Goal: Task Accomplishment & Management: Use online tool/utility

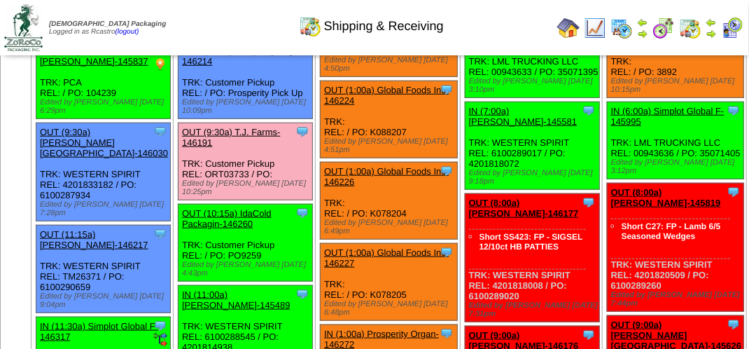
scroll to position [140, 0]
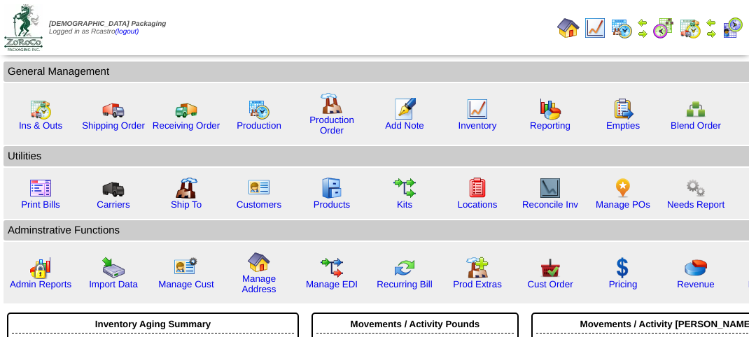
scroll to position [158, 0]
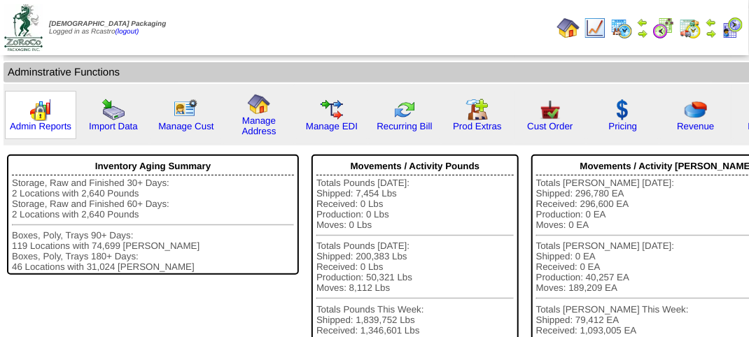
click at [47, 109] on img at bounding box center [40, 110] width 22 height 22
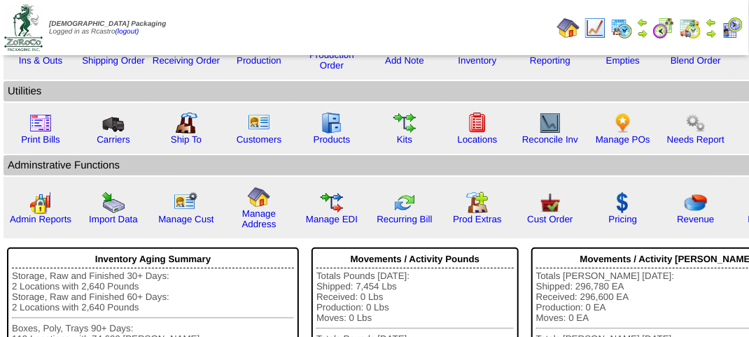
scroll to position [0, 0]
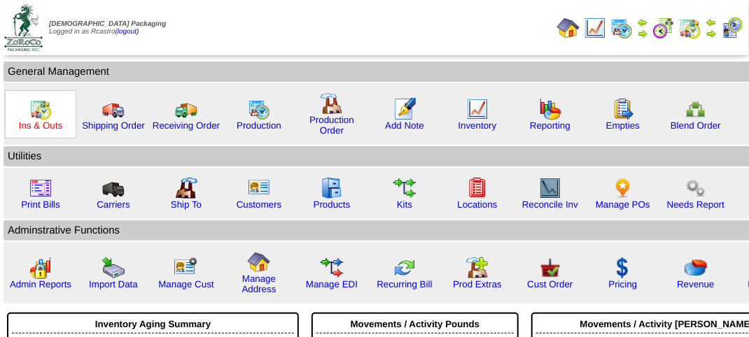
click at [53, 120] on link "Ins & Outs" at bounding box center [40, 125] width 43 height 11
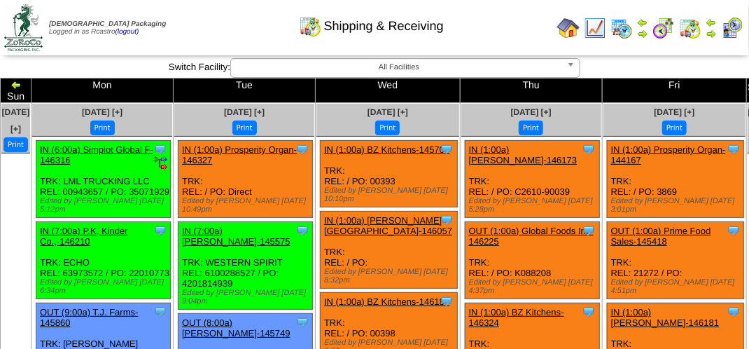
click at [687, 22] on img at bounding box center [690, 28] width 22 height 22
click at [717, 29] on img at bounding box center [711, 33] width 11 height 11
click at [643, 29] on img at bounding box center [642, 33] width 11 height 11
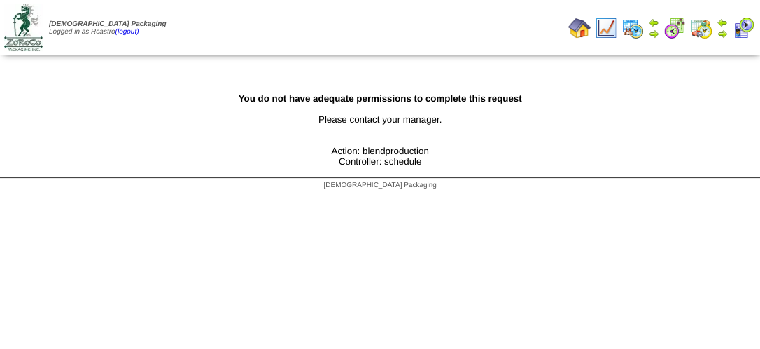
click at [727, 21] on img at bounding box center [722, 22] width 11 height 11
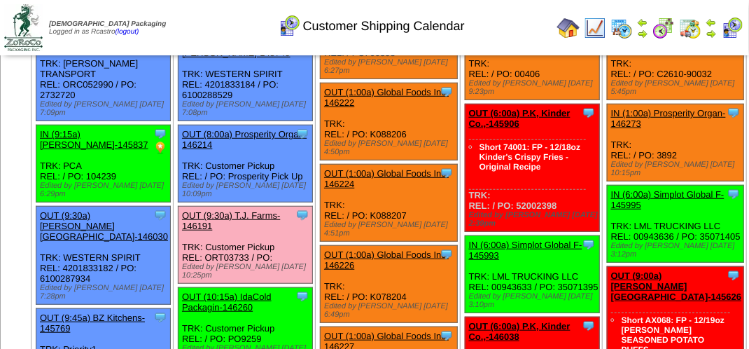
scroll to position [350, 0]
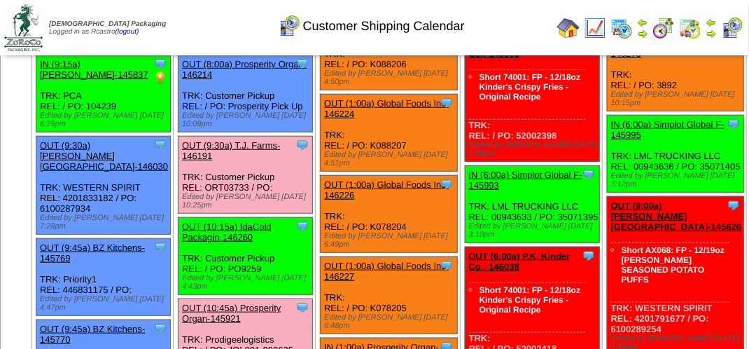
click at [246, 161] on link "OUT (9:30a) T.J. Farms-146191" at bounding box center [231, 150] width 98 height 21
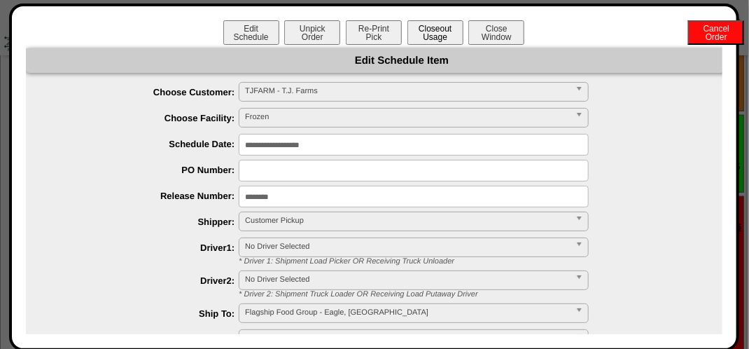
click at [421, 37] on button "Closeout Usage" at bounding box center [436, 32] width 56 height 25
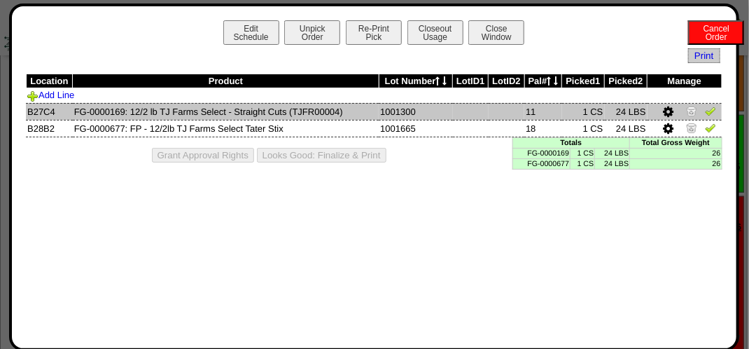
click at [714, 114] on img at bounding box center [710, 110] width 11 height 11
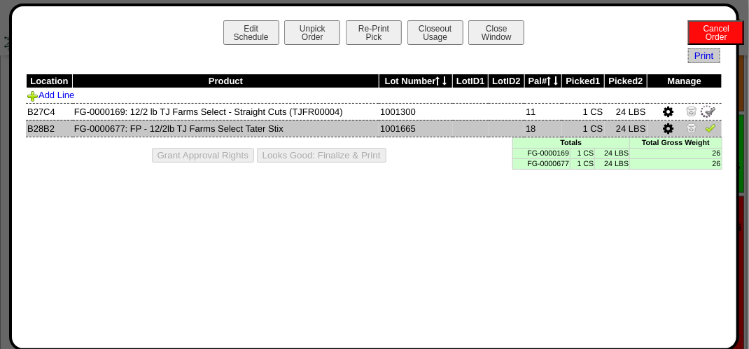
click at [716, 126] on img at bounding box center [710, 127] width 11 height 11
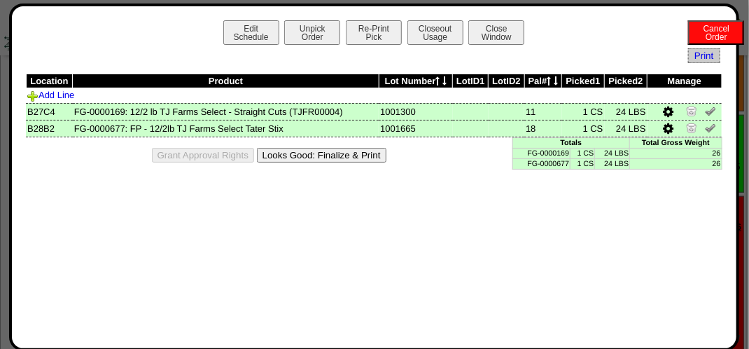
click at [364, 155] on button "Looks Good: Finalize & Print" at bounding box center [322, 155] width 130 height 15
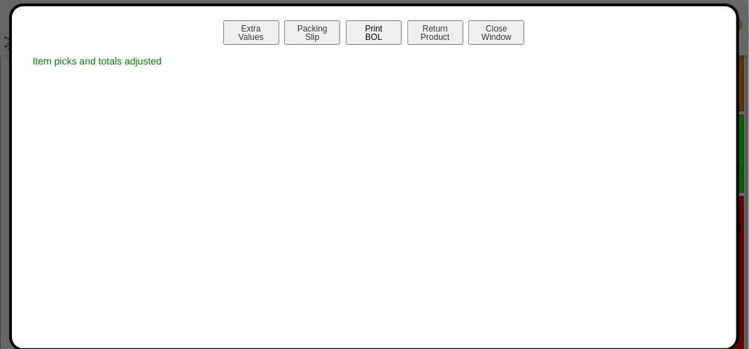
click at [380, 35] on button "Print BOL" at bounding box center [374, 32] width 56 height 25
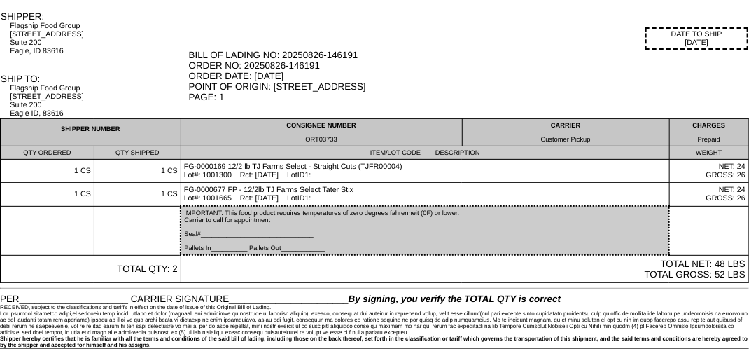
scroll to position [50, 0]
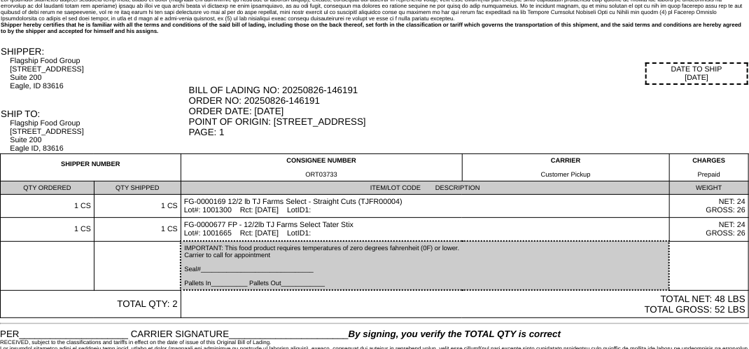
drag, startPoint x: 64, startPoint y: 194, endPoint x: 72, endPoint y: 377, distance: 183.6
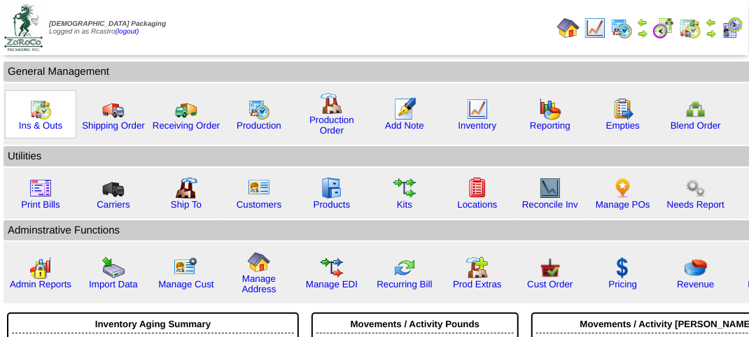
click at [50, 113] on img at bounding box center [40, 109] width 22 height 22
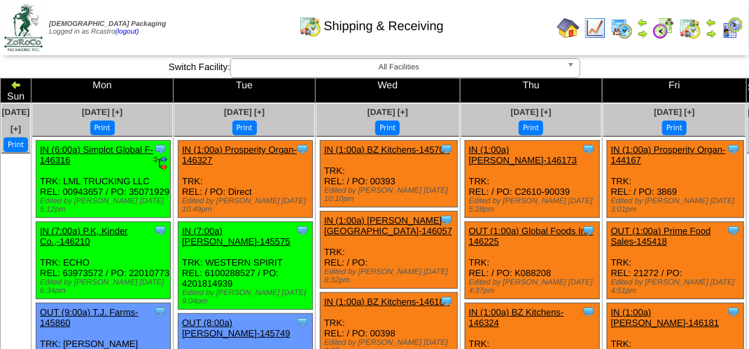
scroll to position [1890, 0]
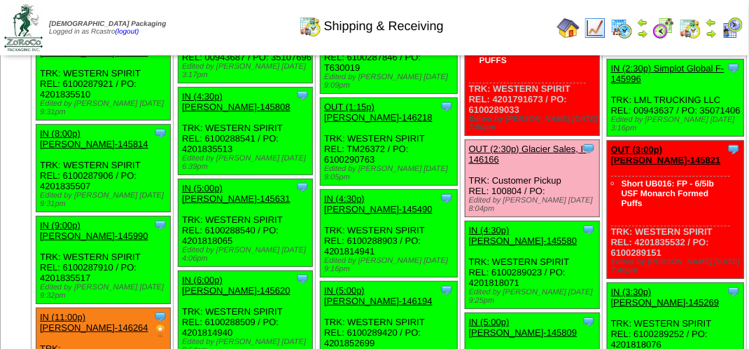
click at [284, 83] on div "Clone Item IN (3:00p) Simplot Global F-146314 Simplot Global Food, LLC Schedule…" at bounding box center [246, 39] width 134 height 88
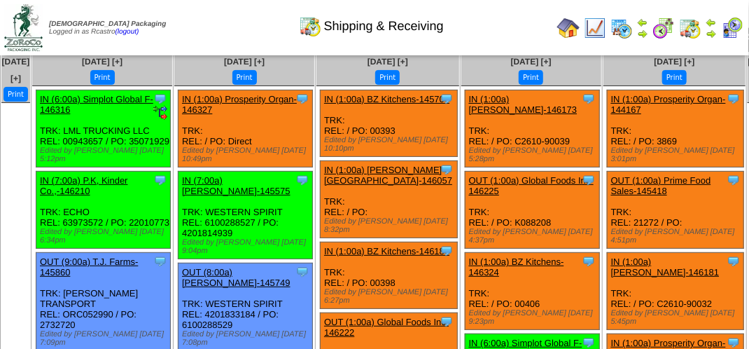
scroll to position [0, 0]
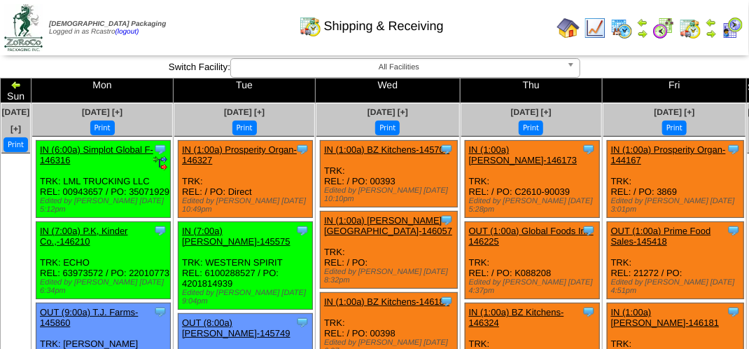
click at [239, 27] on div "Shipping & Receiving" at bounding box center [372, 21] width 428 height 39
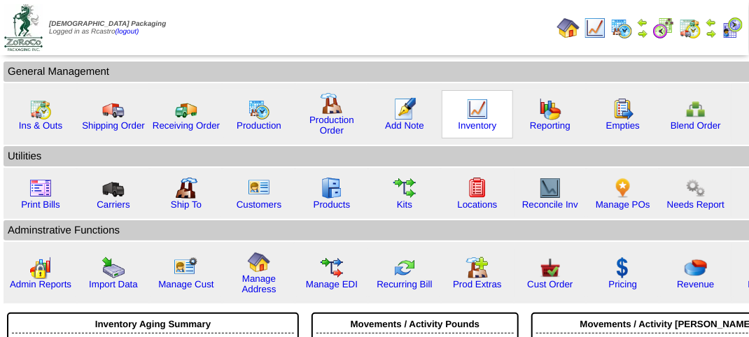
click at [480, 113] on img at bounding box center [477, 109] width 22 height 22
click at [479, 114] on img at bounding box center [477, 109] width 22 height 22
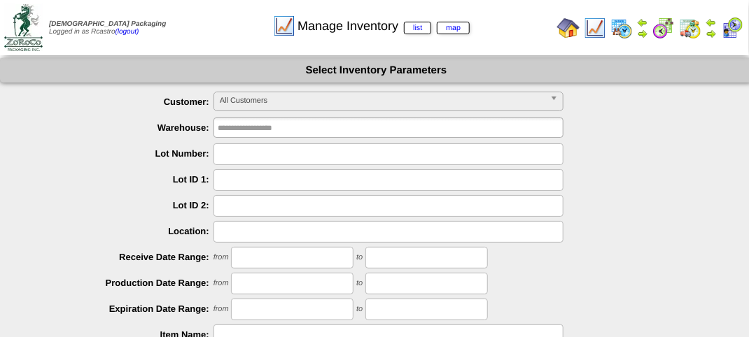
click at [350, 104] on span "All Customers" at bounding box center [382, 100] width 325 height 17
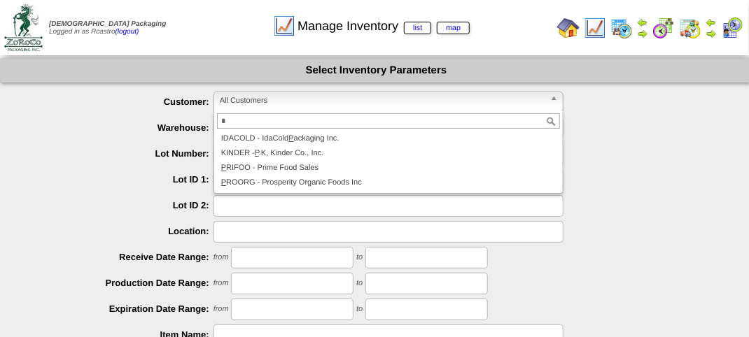
type input "*"
click at [309, 190] on li "P ROORG - Prosperity Organic Foods Inc" at bounding box center [388, 183] width 343 height 15
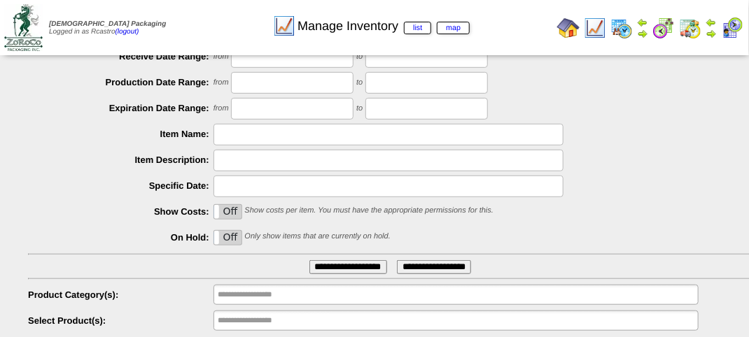
scroll to position [246, 0]
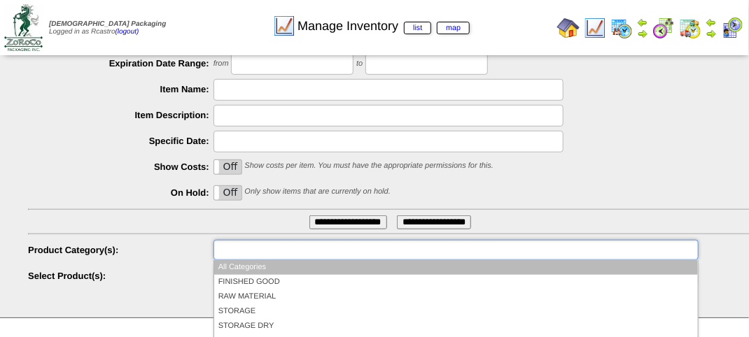
click at [267, 249] on input "text" at bounding box center [263, 251] width 90 height 18
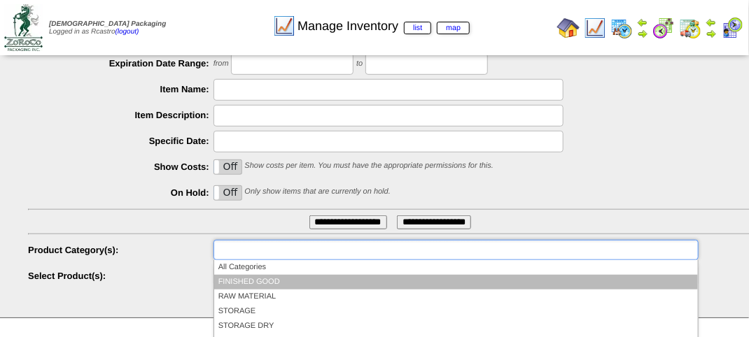
click at [279, 279] on li "FINISHED GOOD" at bounding box center [456, 282] width 484 height 15
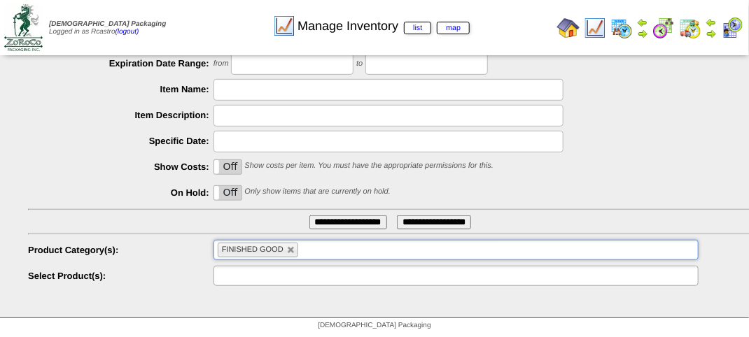
click at [310, 279] on ul at bounding box center [456, 276] width 485 height 20
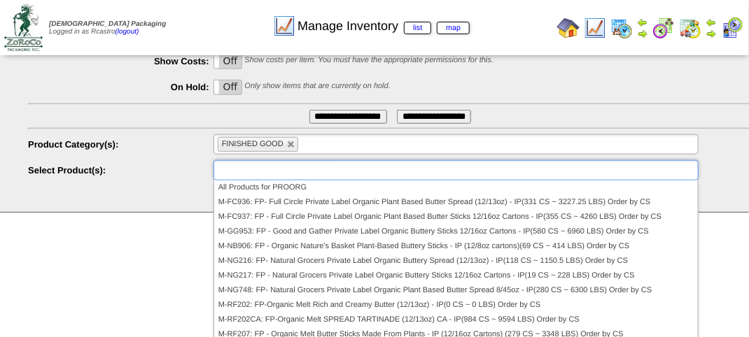
scroll to position [358, 0]
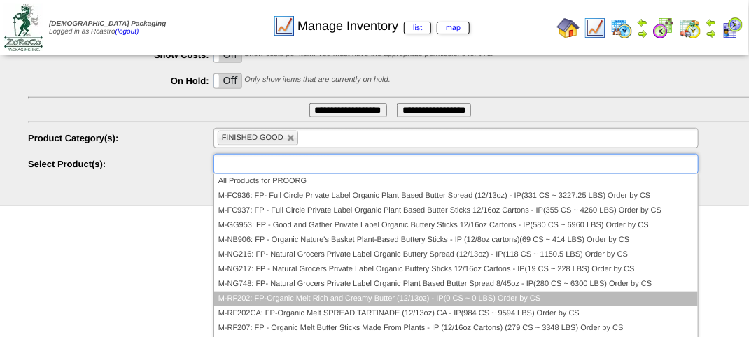
click at [269, 296] on li "M-RF202: FP-Organic Melt Rich and Creamy Butter (12/13oz) - IP(0 CS ~ 0 LBS) Or…" at bounding box center [456, 299] width 484 height 15
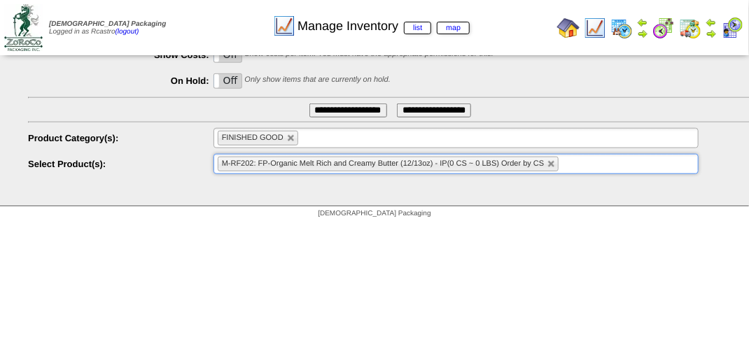
click at [333, 116] on input "**********" at bounding box center [348, 111] width 78 height 14
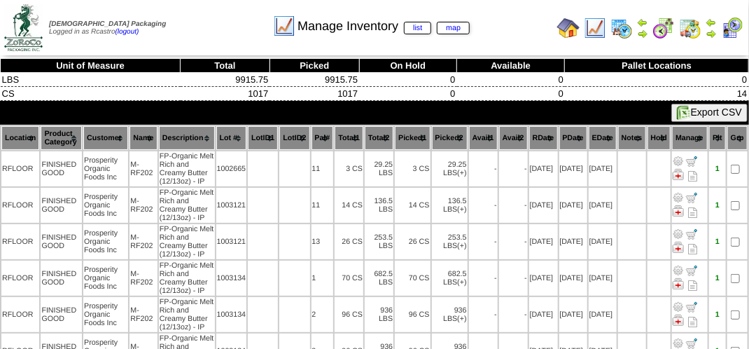
click at [353, 134] on th "Total1" at bounding box center [349, 138] width 29 height 24
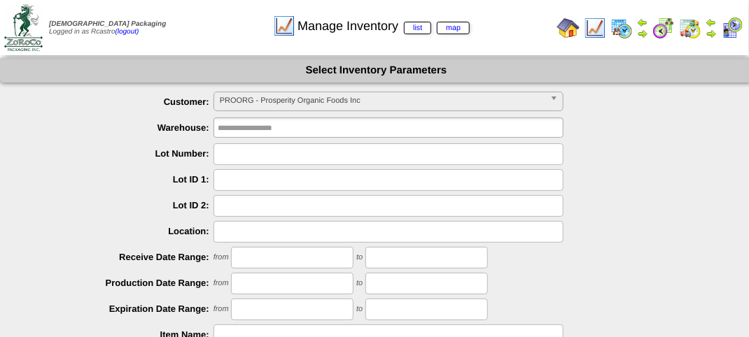
scroll to position [246, 0]
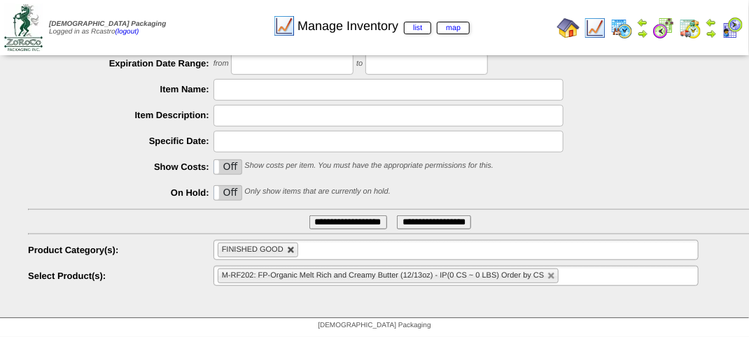
click at [287, 249] on link at bounding box center [291, 250] width 8 height 8
type input "**********"
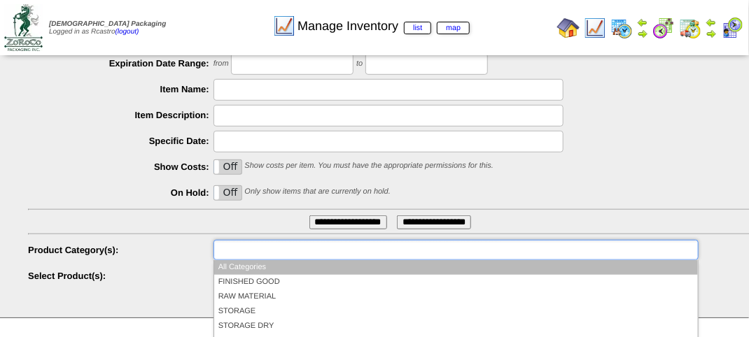
click at [286, 250] on input "text" at bounding box center [263, 251] width 90 height 18
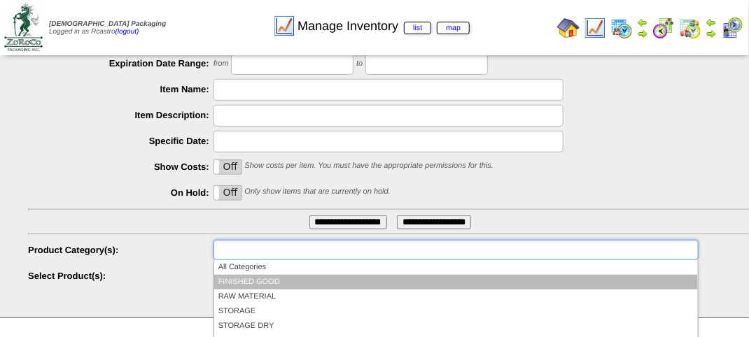
click at [274, 278] on li "FINISHED GOOD" at bounding box center [456, 282] width 484 height 15
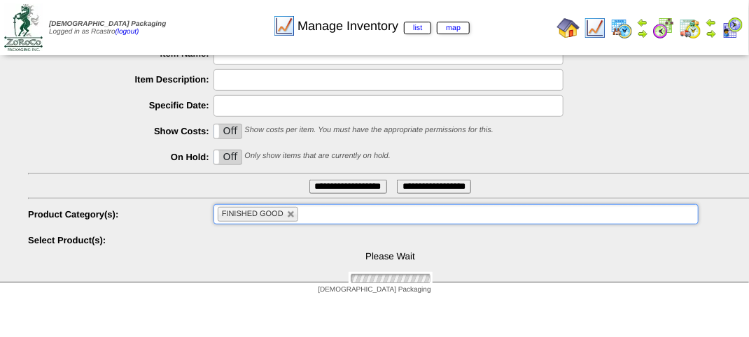
scroll to position [337, 0]
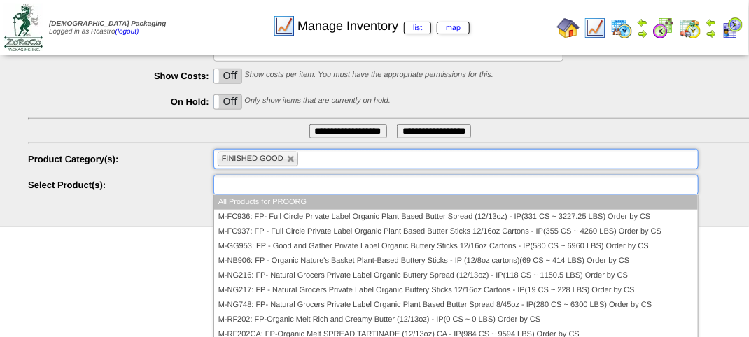
click at [274, 184] on input "text" at bounding box center [263, 185] width 90 height 18
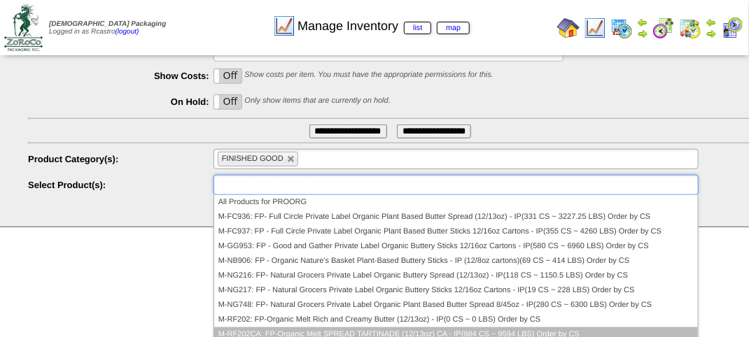
scroll to position [70, 0]
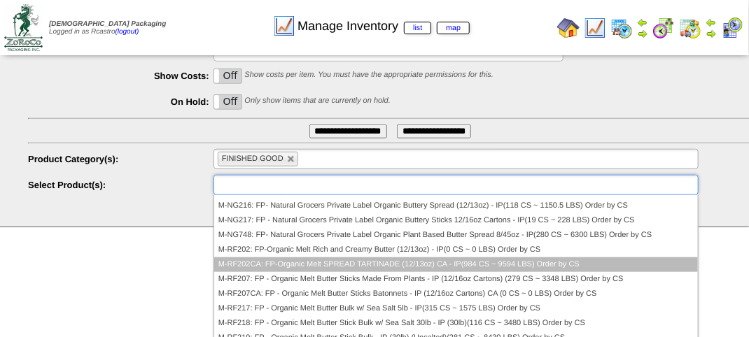
click at [275, 263] on li "M-RF202CA: FP-Organic Melt SPREAD TARTINADE (12/13oz) CA - IP(984 CS ~ 9594 LBS…" at bounding box center [456, 265] width 484 height 15
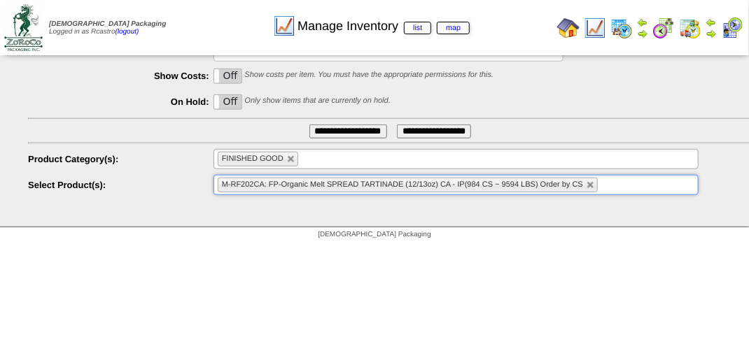
click at [342, 126] on input "**********" at bounding box center [348, 132] width 78 height 14
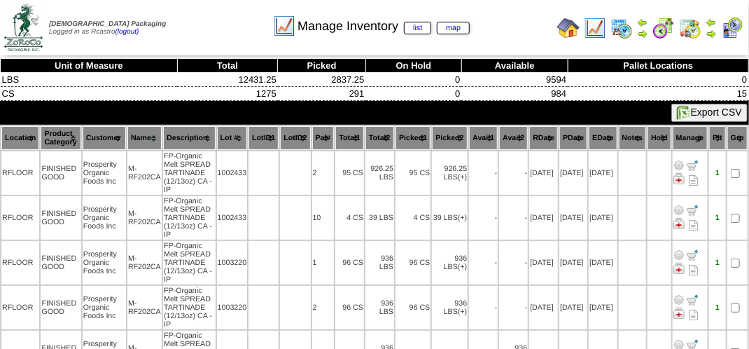
click at [353, 137] on th "Total1" at bounding box center [349, 138] width 29 height 24
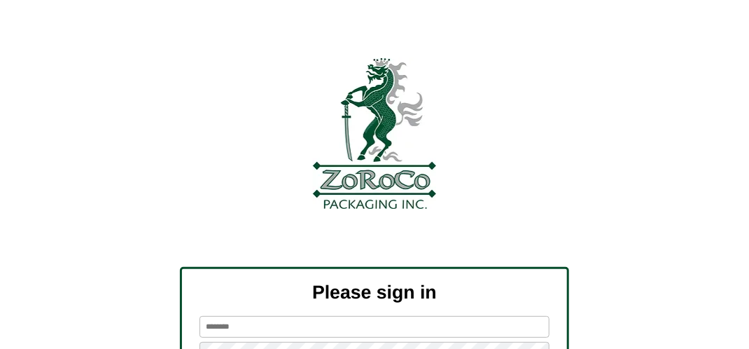
scroll to position [158, 0]
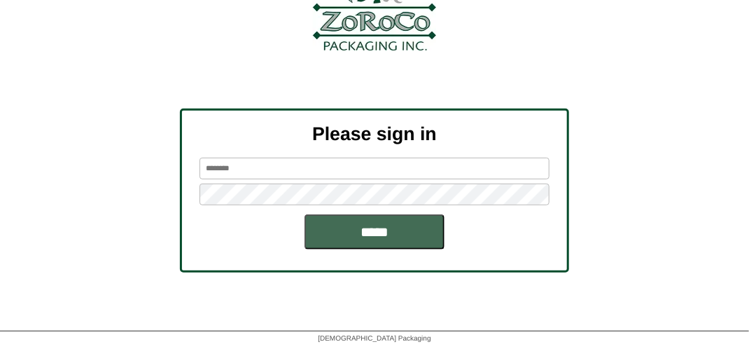
type input "*******"
click at [377, 232] on input "*****" at bounding box center [375, 231] width 140 height 35
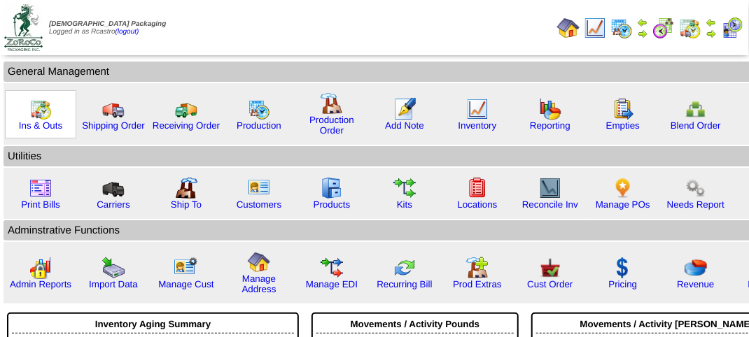
click at [42, 116] on img at bounding box center [40, 109] width 22 height 22
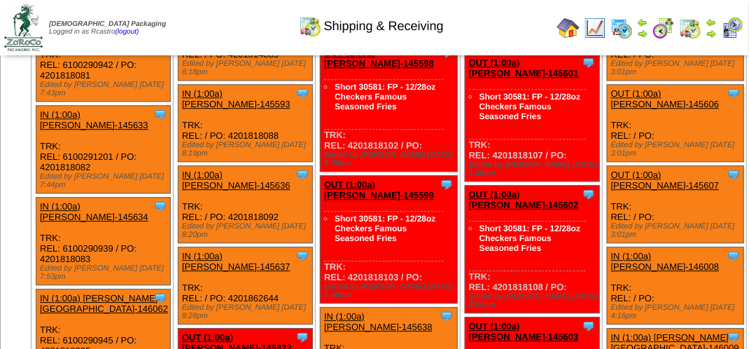
scroll to position [3212, 0]
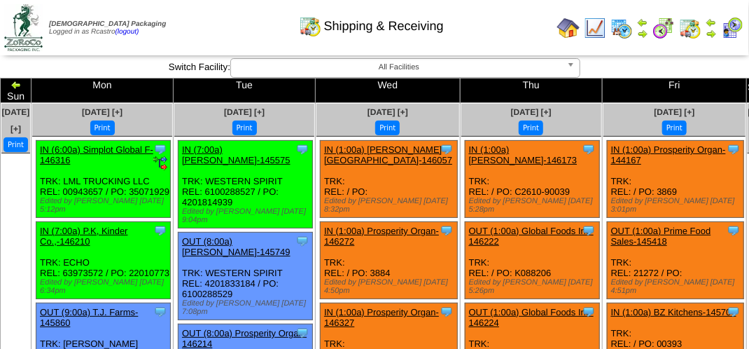
click at [203, 36] on div "Shipping & Receiving" at bounding box center [372, 21] width 428 height 39
click at [207, 36] on div "Shipping & Receiving" at bounding box center [372, 21] width 428 height 39
click at [209, 34] on div "Shipping & Receiving" at bounding box center [372, 21] width 428 height 39
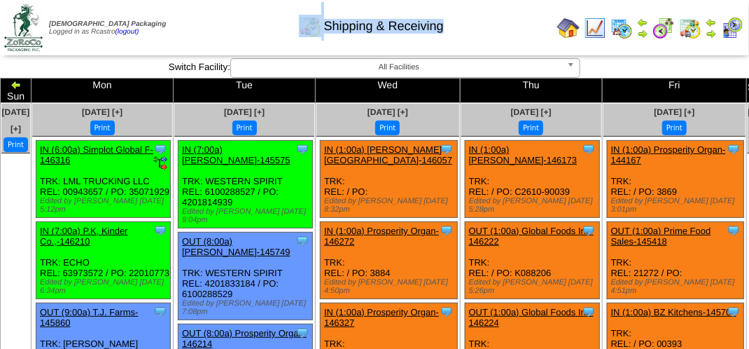
click at [209, 34] on div "Shipping & Receiving" at bounding box center [372, 21] width 428 height 39
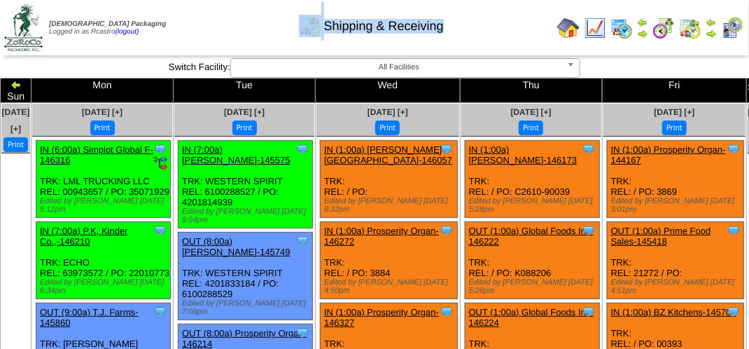
click at [209, 34] on div "Shipping & Receiving" at bounding box center [372, 21] width 428 height 39
click at [226, 27] on div "Shipping & Receiving" at bounding box center [372, 21] width 428 height 39
click at [242, 22] on div "Shipping & Receiving" at bounding box center [372, 21] width 428 height 39
click at [243, 22] on div "Shipping & Receiving" at bounding box center [372, 21] width 428 height 39
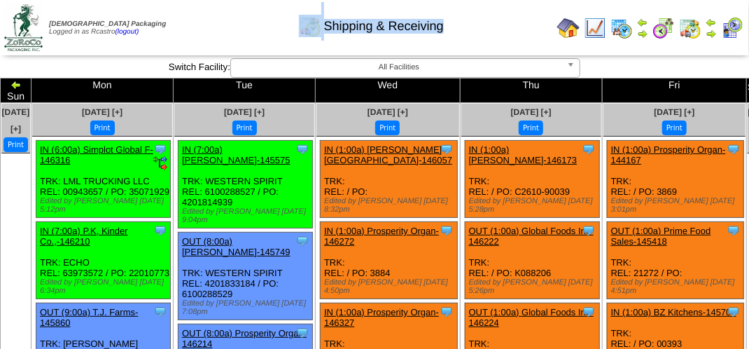
click at [731, 32] on img at bounding box center [732, 28] width 22 height 22
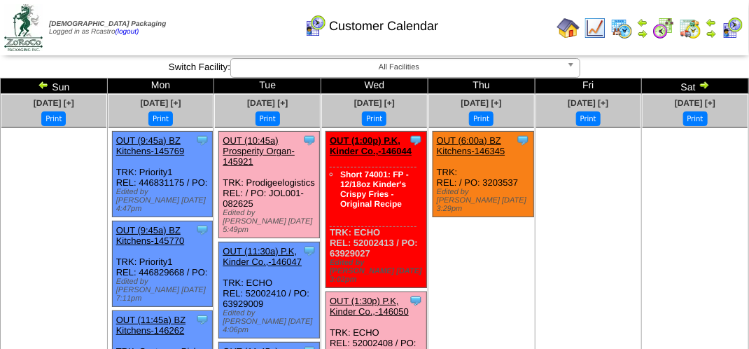
click at [225, 41] on td "Print All" at bounding box center [375, 27] width 351 height 53
click at [500, 34] on div "Customer Calendar" at bounding box center [372, 21] width 428 height 39
click at [42, 85] on img at bounding box center [43, 84] width 11 height 11
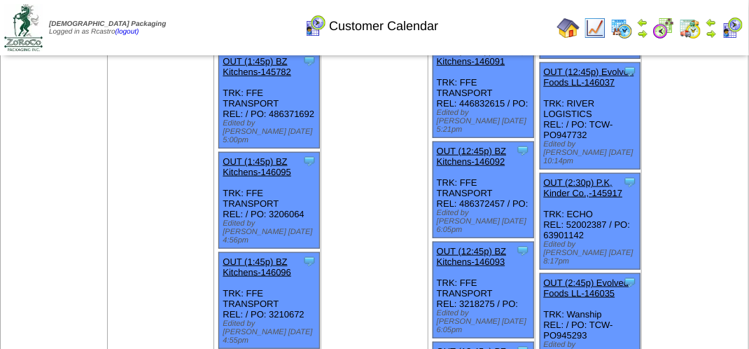
scroll to position [350, 0]
